Goal: Information Seeking & Learning: Learn about a topic

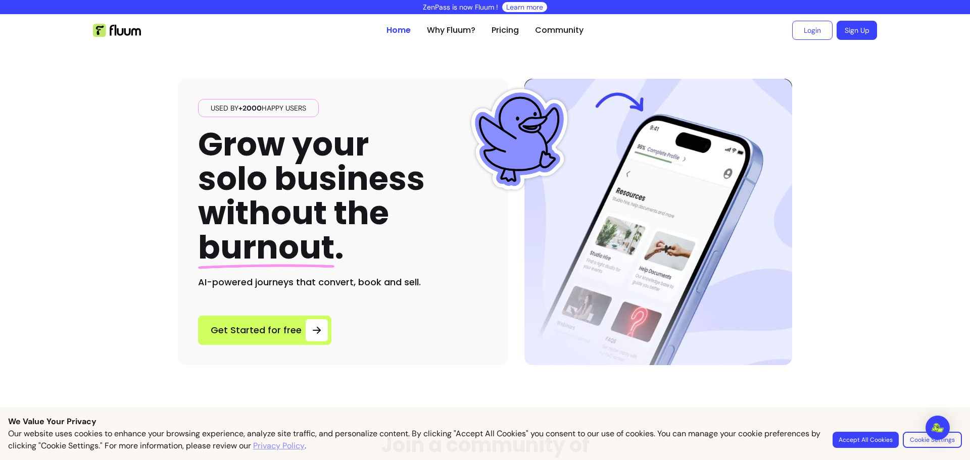
scroll to position [32, 0]
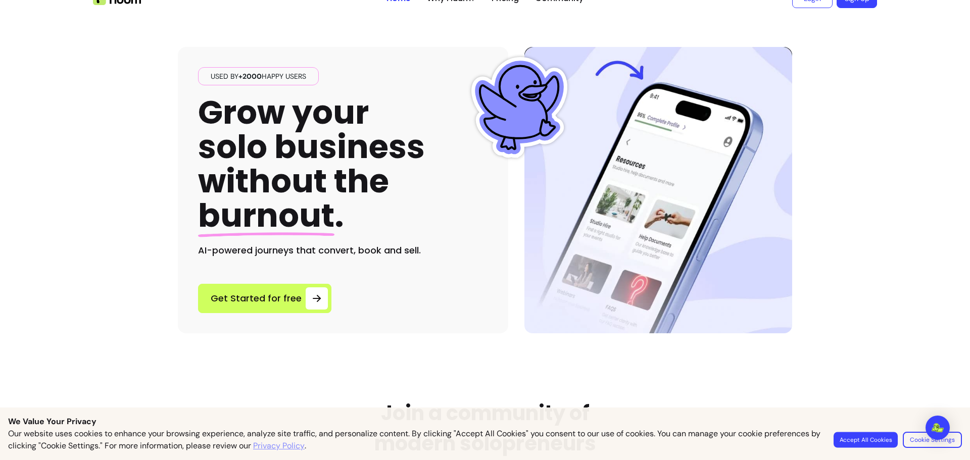
click at [873, 436] on button "Accept All Cookies" at bounding box center [865, 440] width 64 height 16
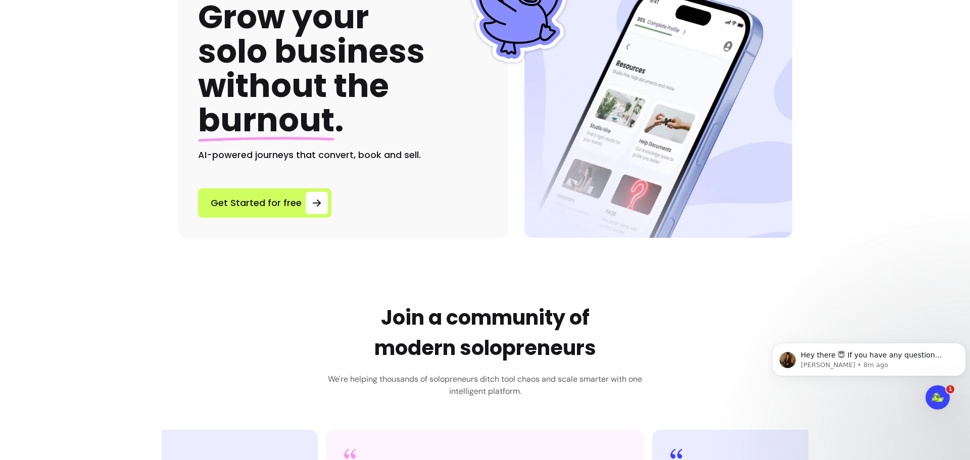
scroll to position [0, 0]
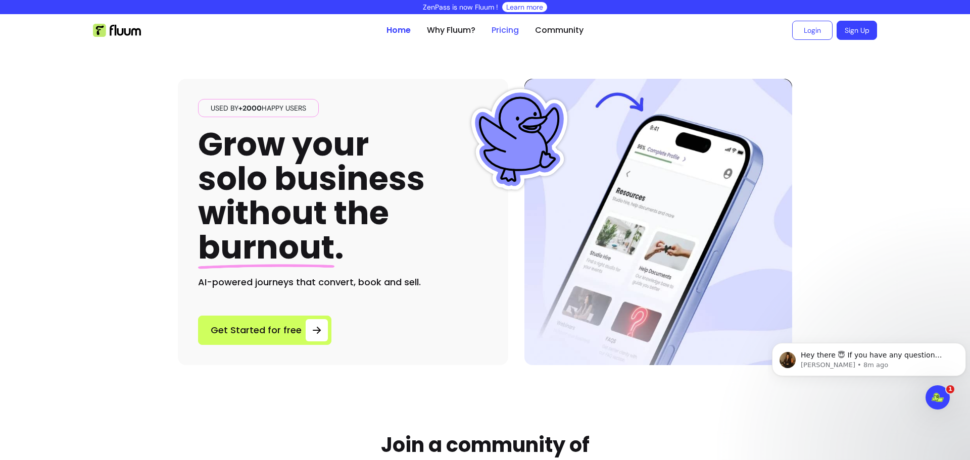
click at [507, 29] on link "Pricing" at bounding box center [504, 30] width 27 height 12
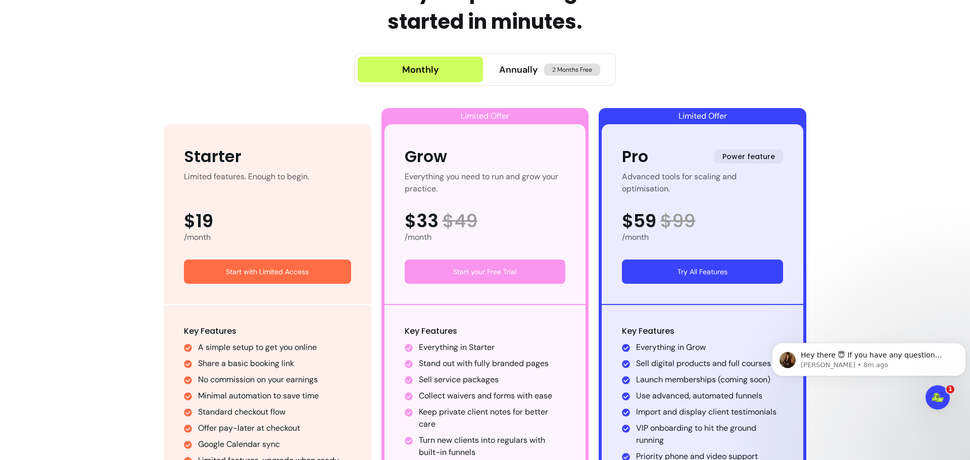
scroll to position [628, 0]
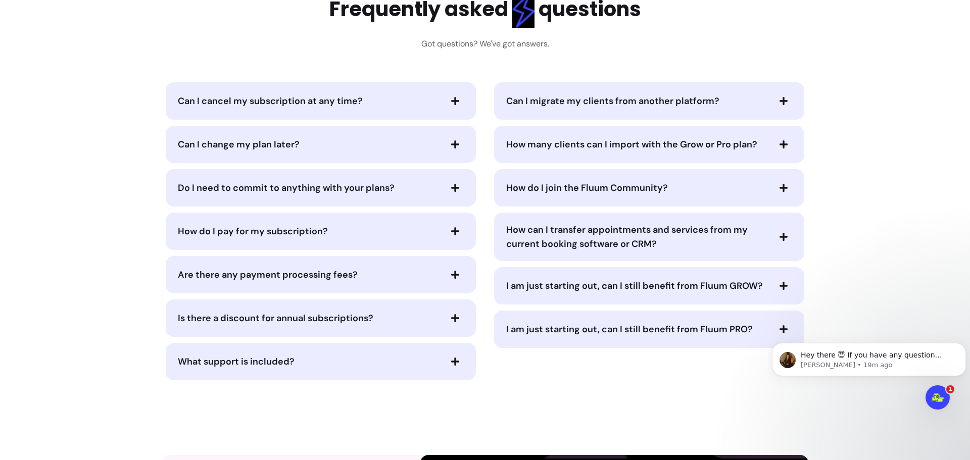
scroll to position [4770, 0]
click at [783, 101] on icon "button" at bounding box center [783, 100] width 8 height 8
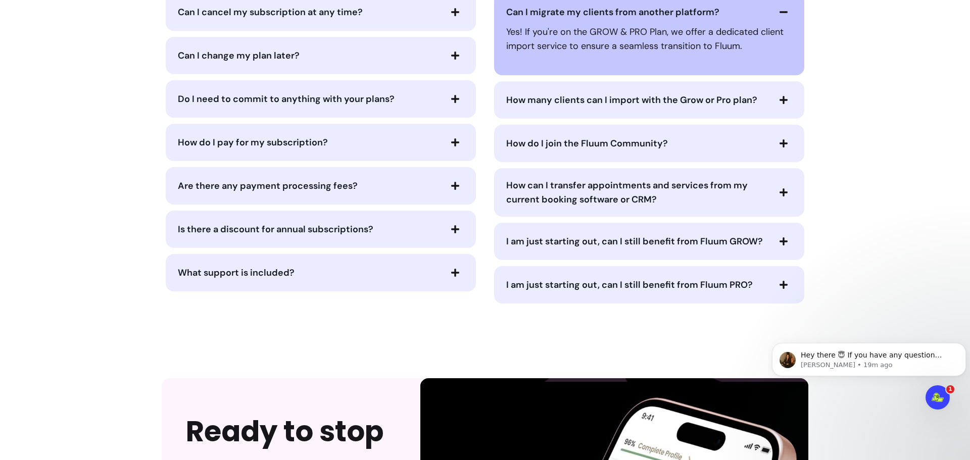
scroll to position [4838, 0]
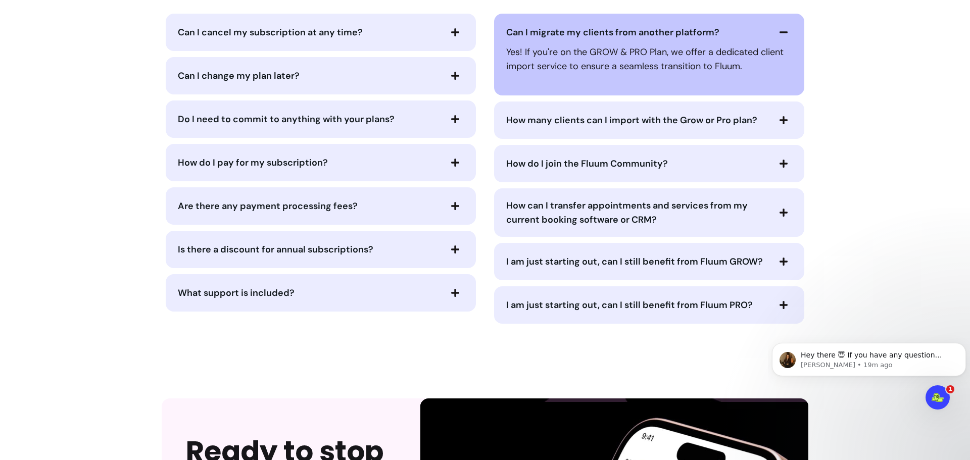
click at [779, 261] on icon "button" at bounding box center [783, 262] width 8 height 8
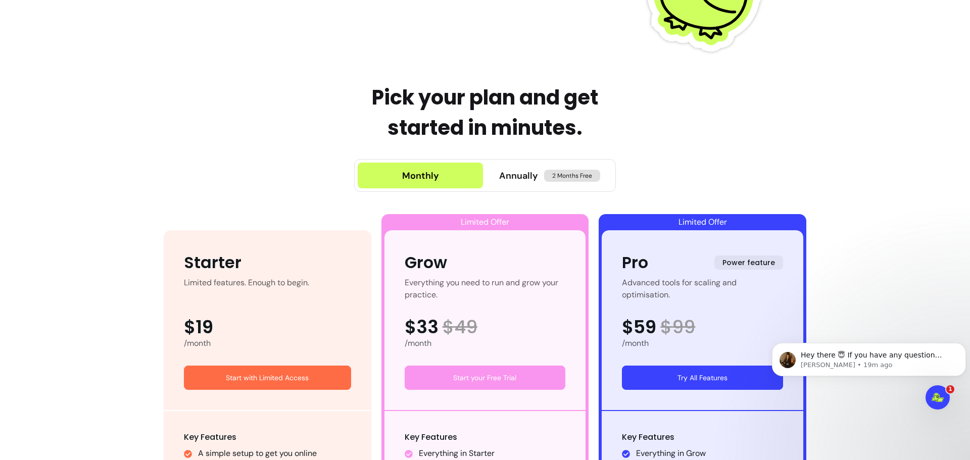
scroll to position [0, 0]
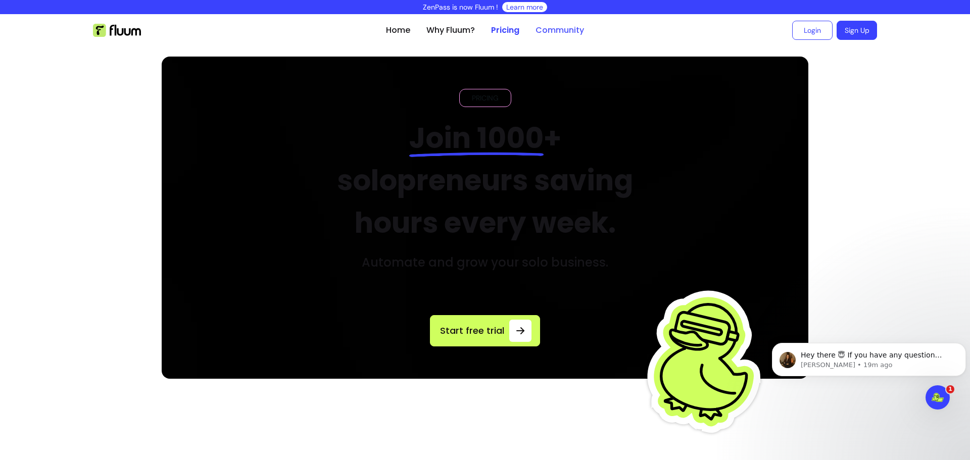
click at [551, 25] on link "Community" at bounding box center [559, 30] width 48 height 12
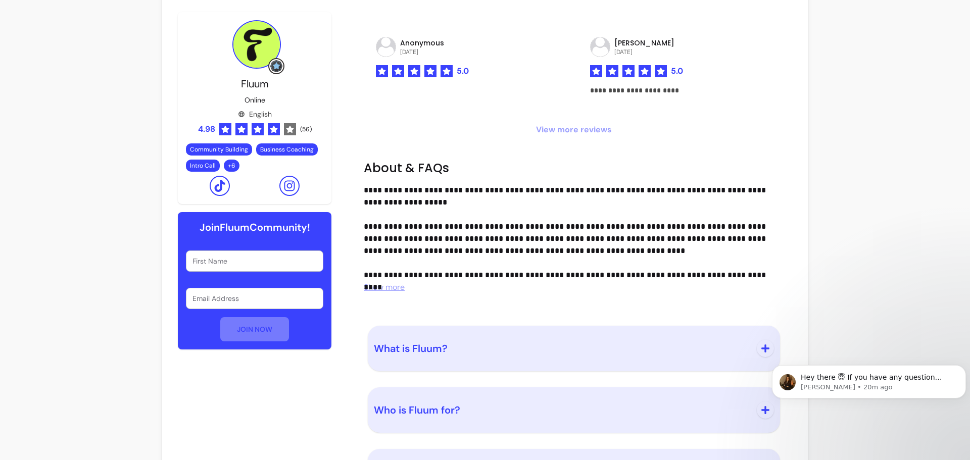
scroll to position [929, 0]
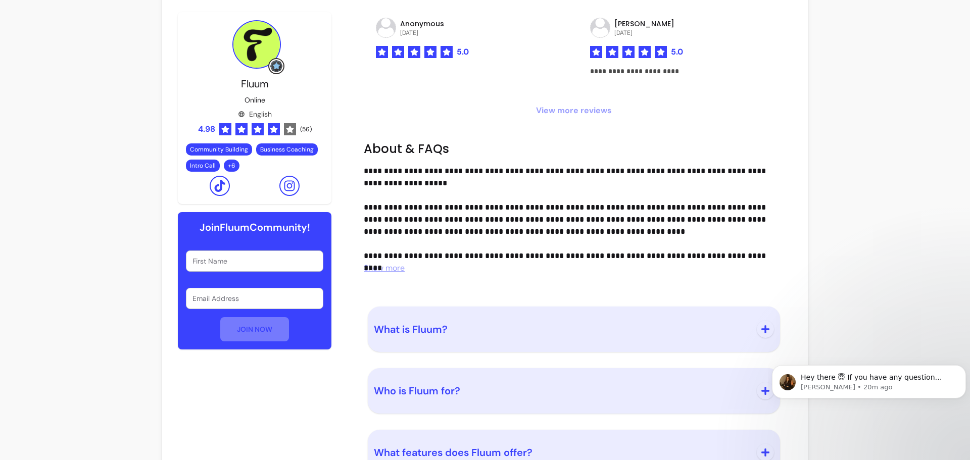
click at [389, 267] on span "Show more" at bounding box center [384, 268] width 41 height 11
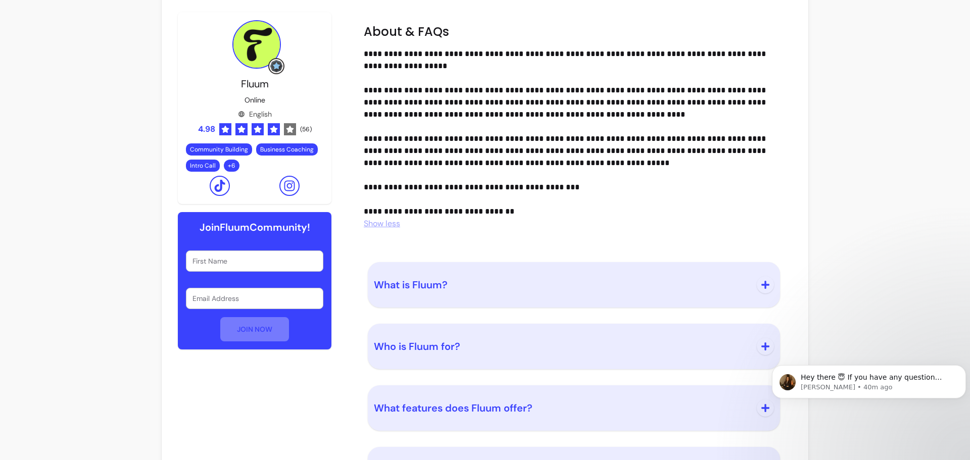
scroll to position [1095, 0]
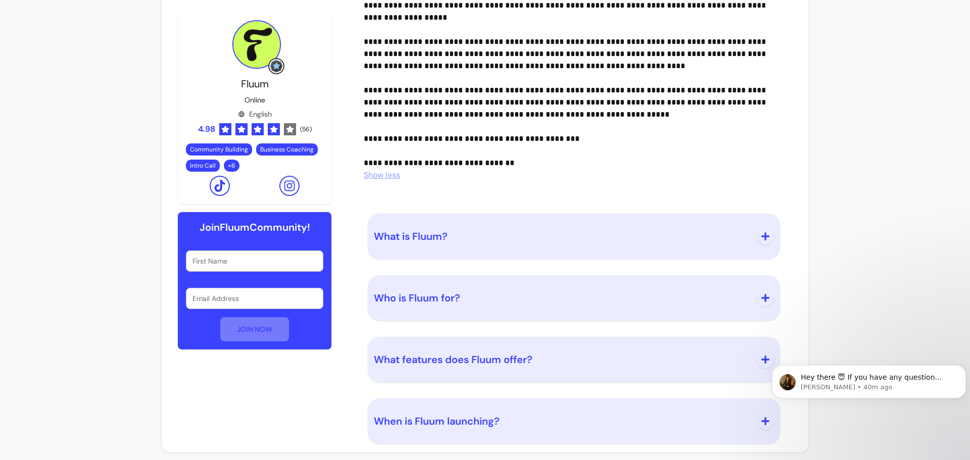
click at [761, 237] on icon "button" at bounding box center [765, 236] width 8 height 8
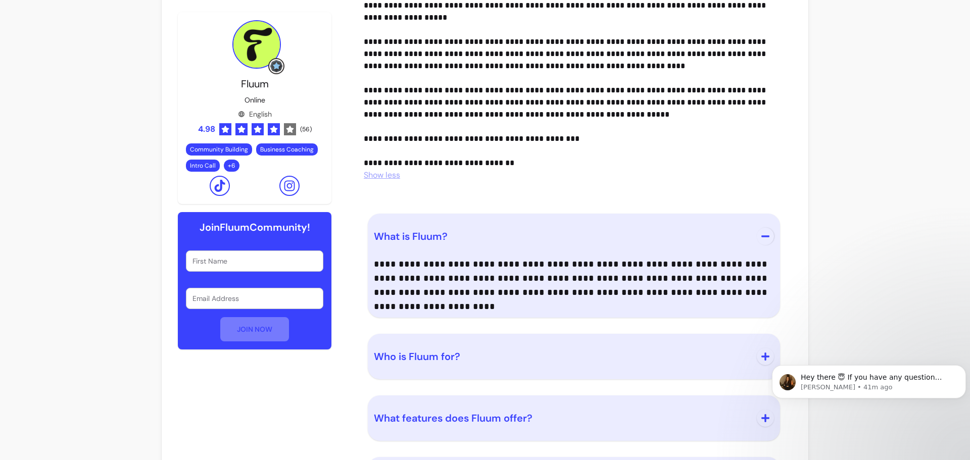
click at [705, 349] on button "Who is Fluum for?" at bounding box center [574, 356] width 400 height 33
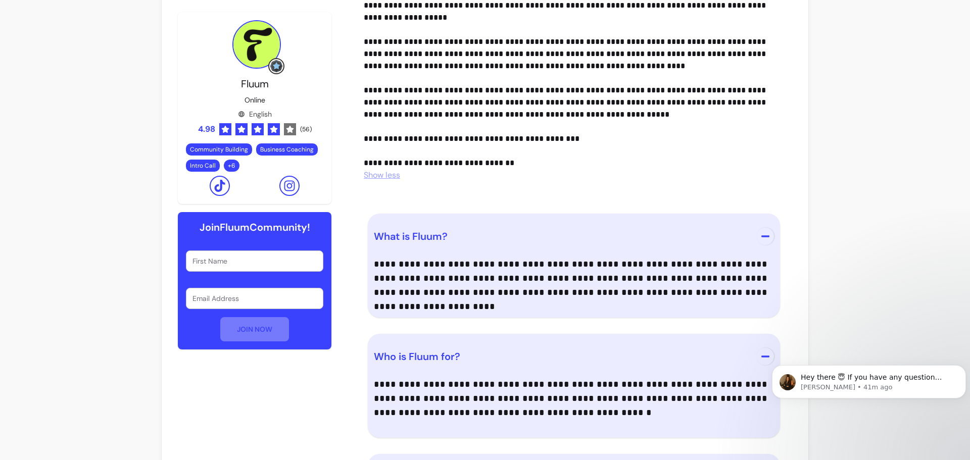
scroll to position [1212, 0]
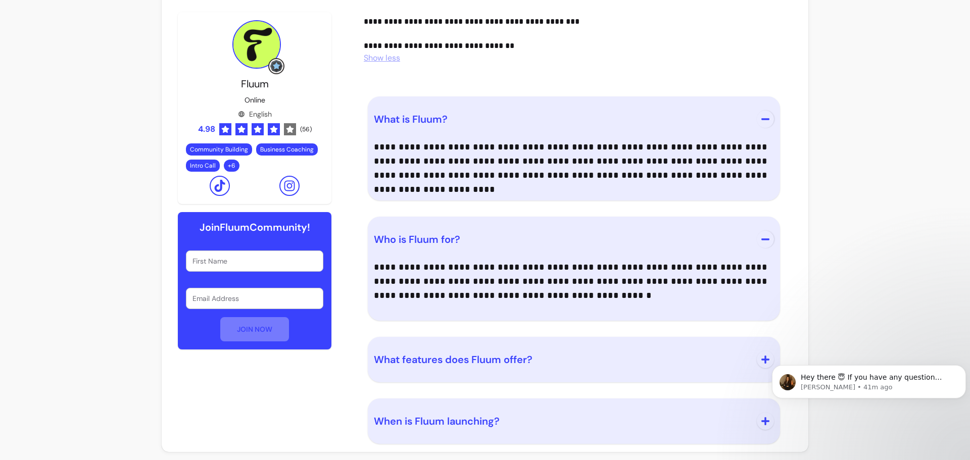
click at [728, 355] on span "What features does Fluum offer?" at bounding box center [562, 360] width 377 height 14
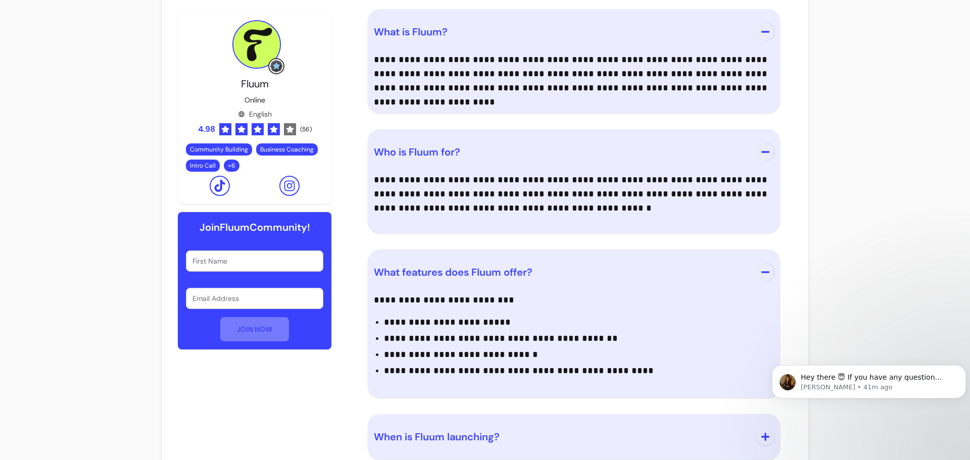
scroll to position [1315, 0]
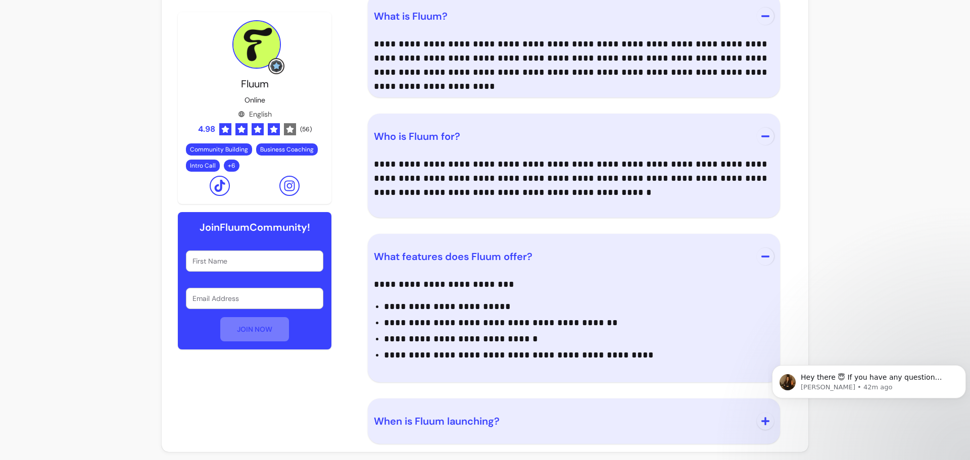
click at [761, 424] on icon "button" at bounding box center [765, 421] width 8 height 8
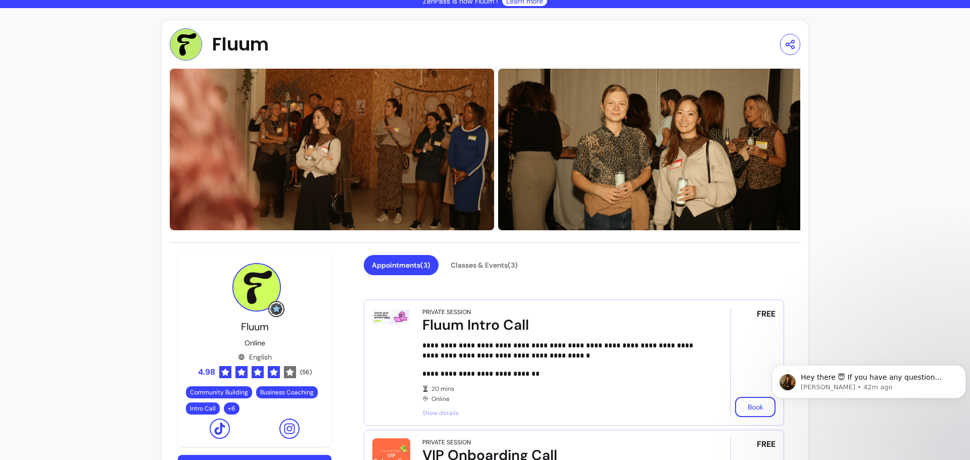
scroll to position [0, 0]
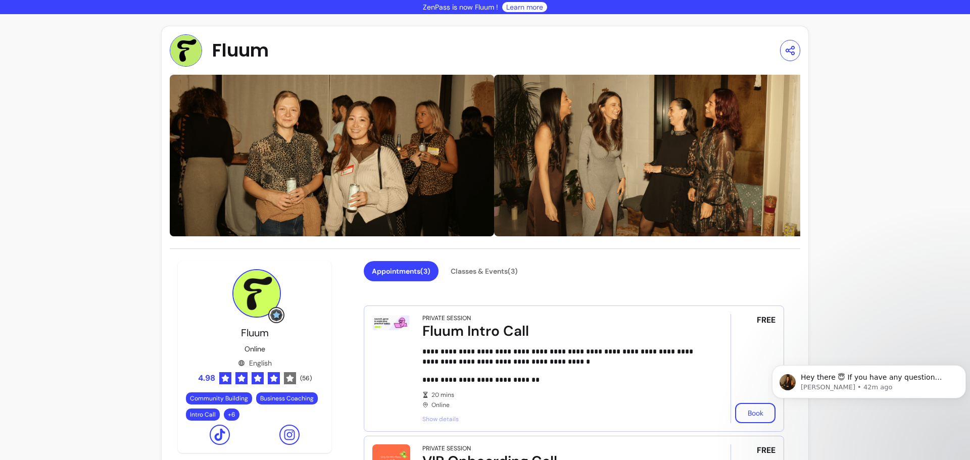
click at [517, 5] on link "Learn more" at bounding box center [524, 7] width 37 height 10
